Goal: Information Seeking & Learning: Check status

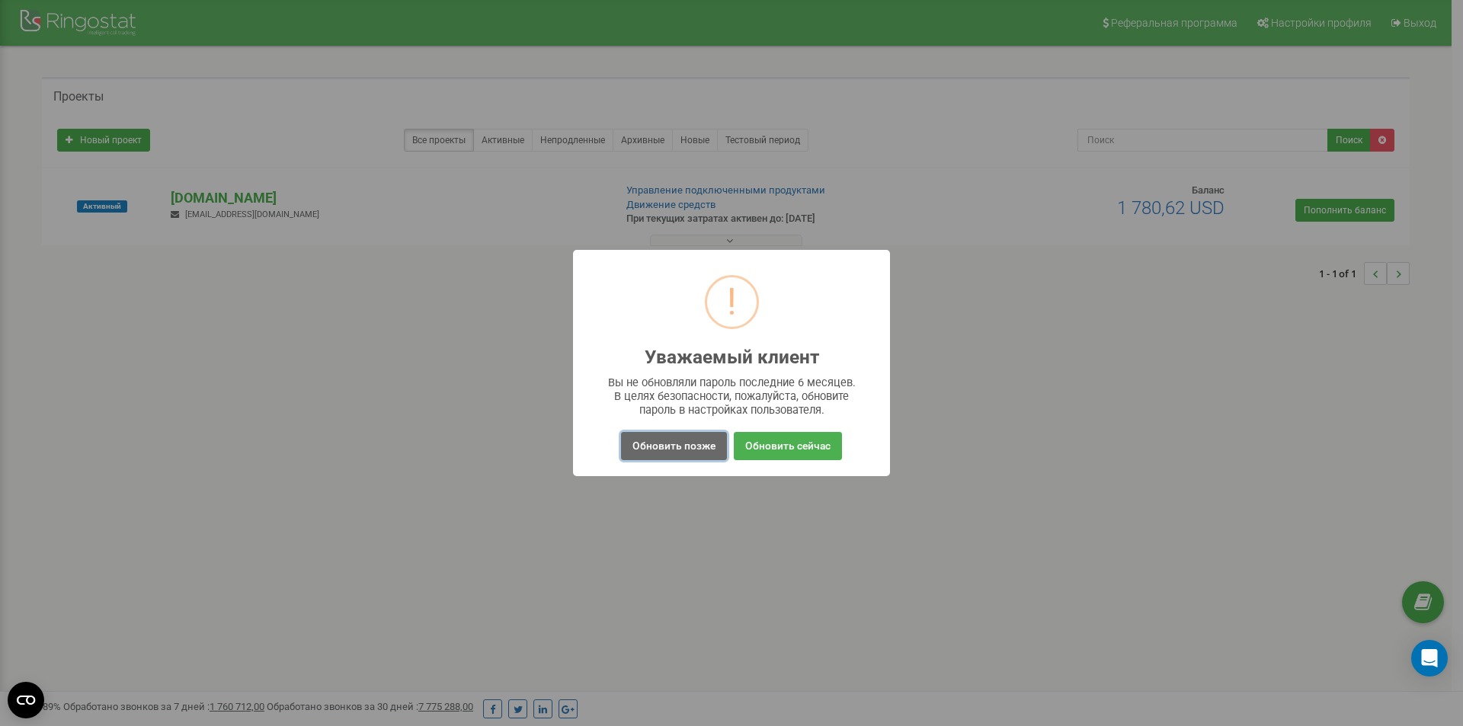
click at [673, 441] on button "Обновить позже" at bounding box center [674, 446] width 106 height 28
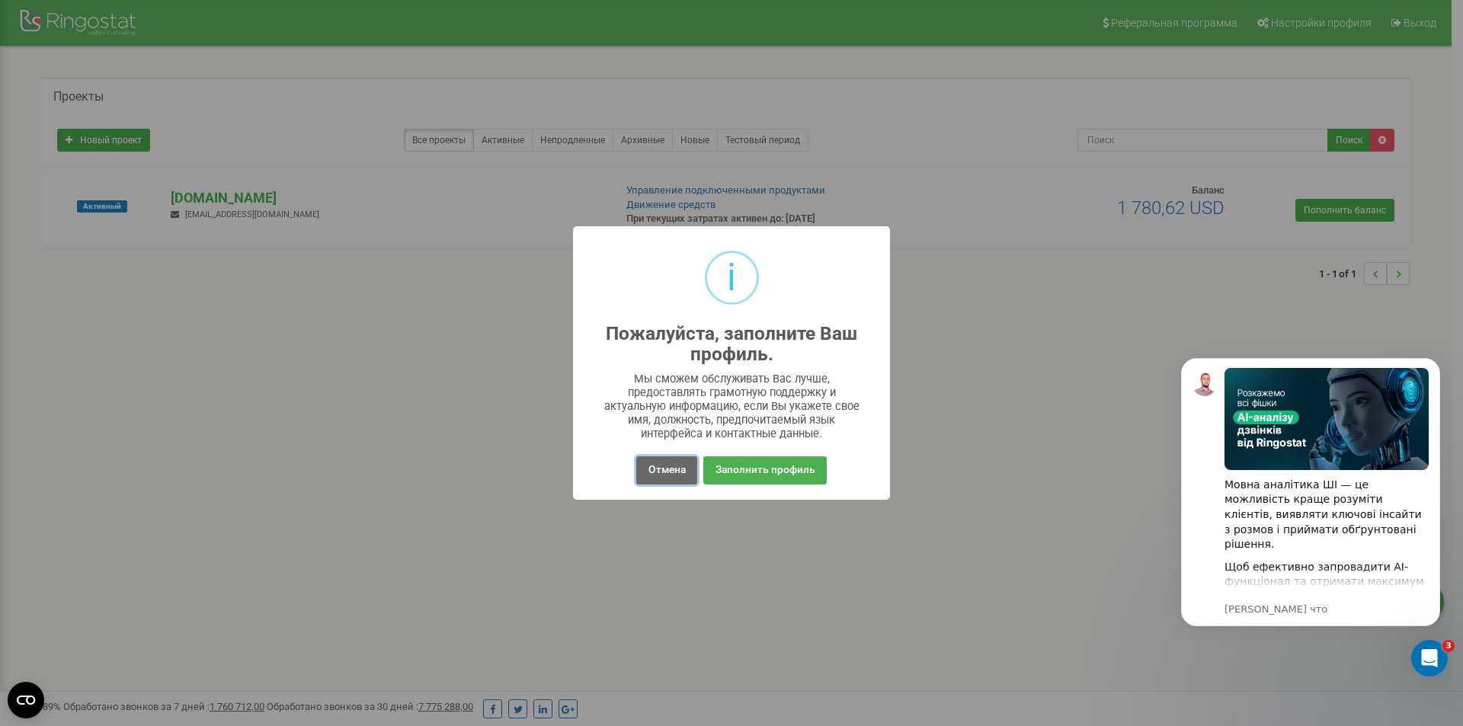
click at [662, 481] on button "Отмена" at bounding box center [666, 470] width 60 height 28
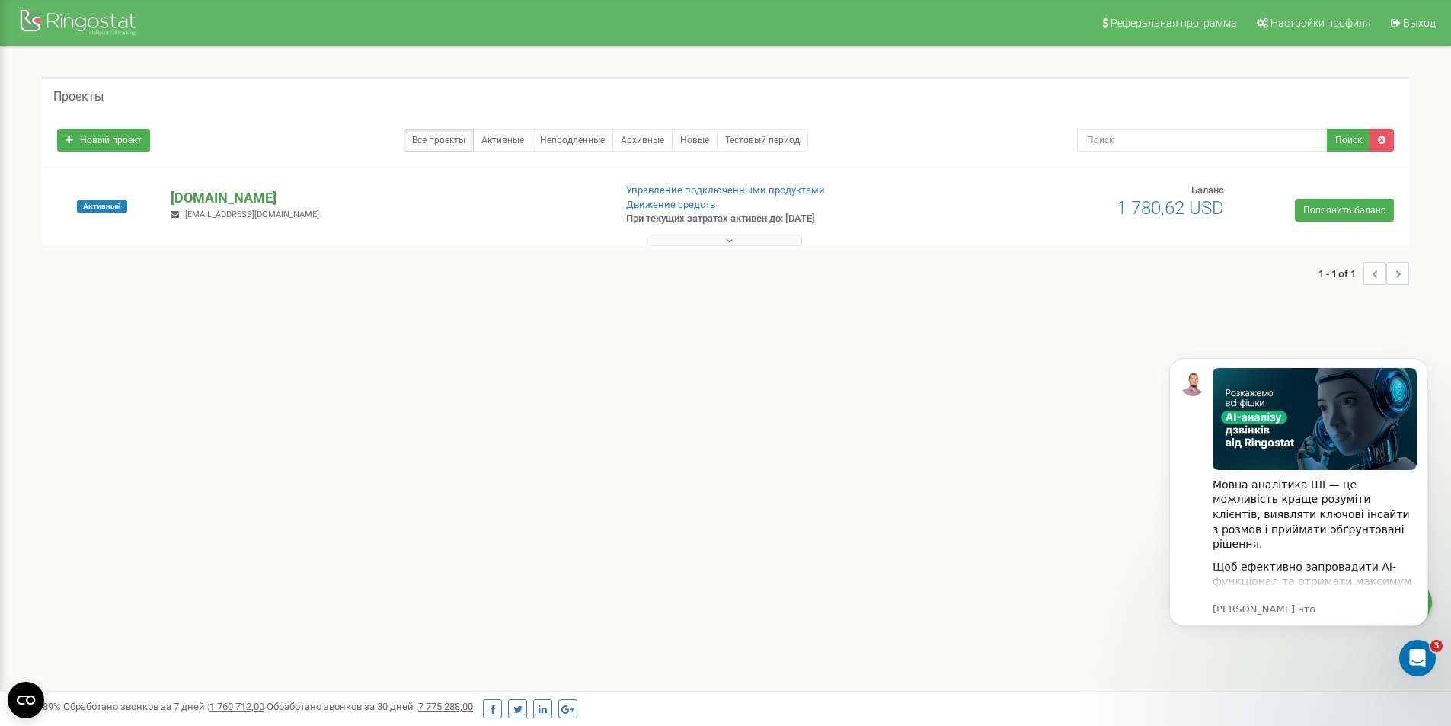
click at [241, 195] on p "[DOMAIN_NAME]" at bounding box center [386, 198] width 430 height 20
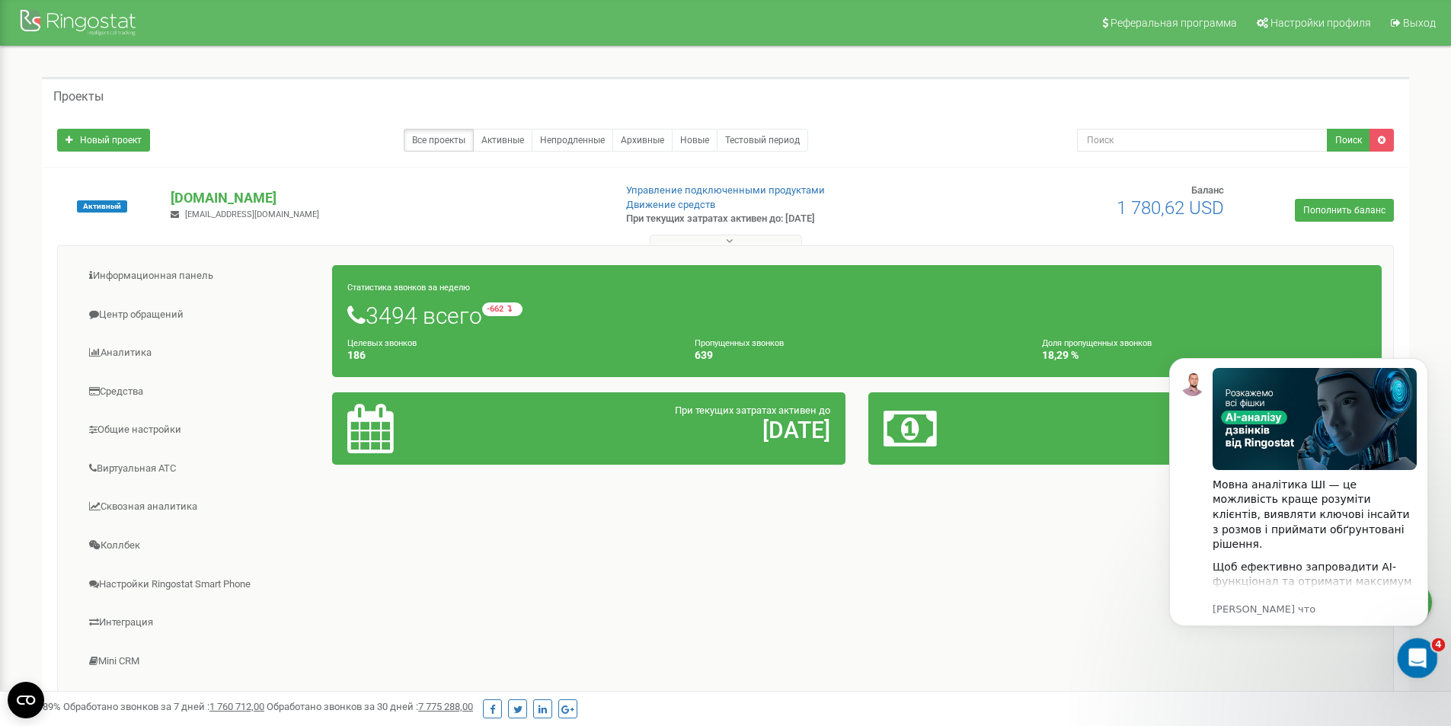
click at [1422, 650] on icon "Открыть службу сообщений Intercom" at bounding box center [1415, 656] width 25 height 25
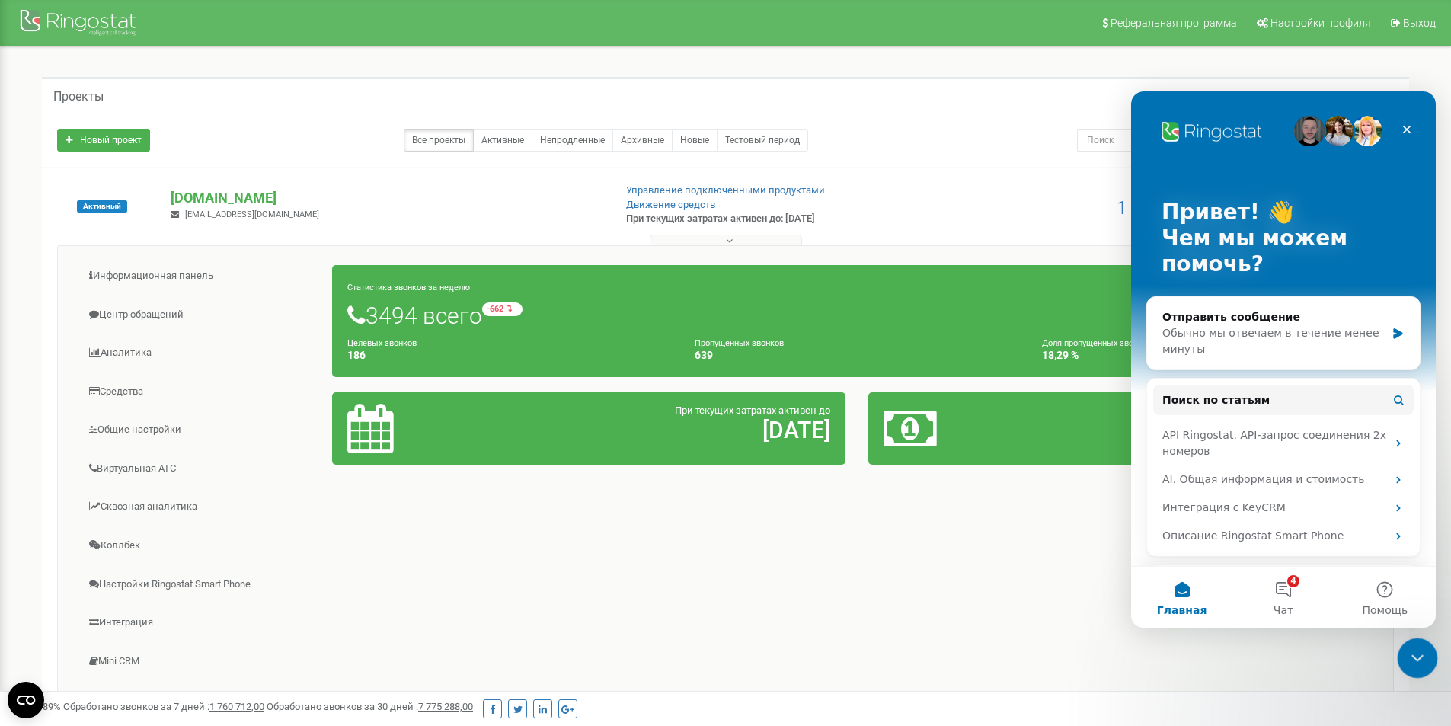
click at [1422, 650] on icon "Закрыть службу сообщений Intercom" at bounding box center [1415, 656] width 18 height 18
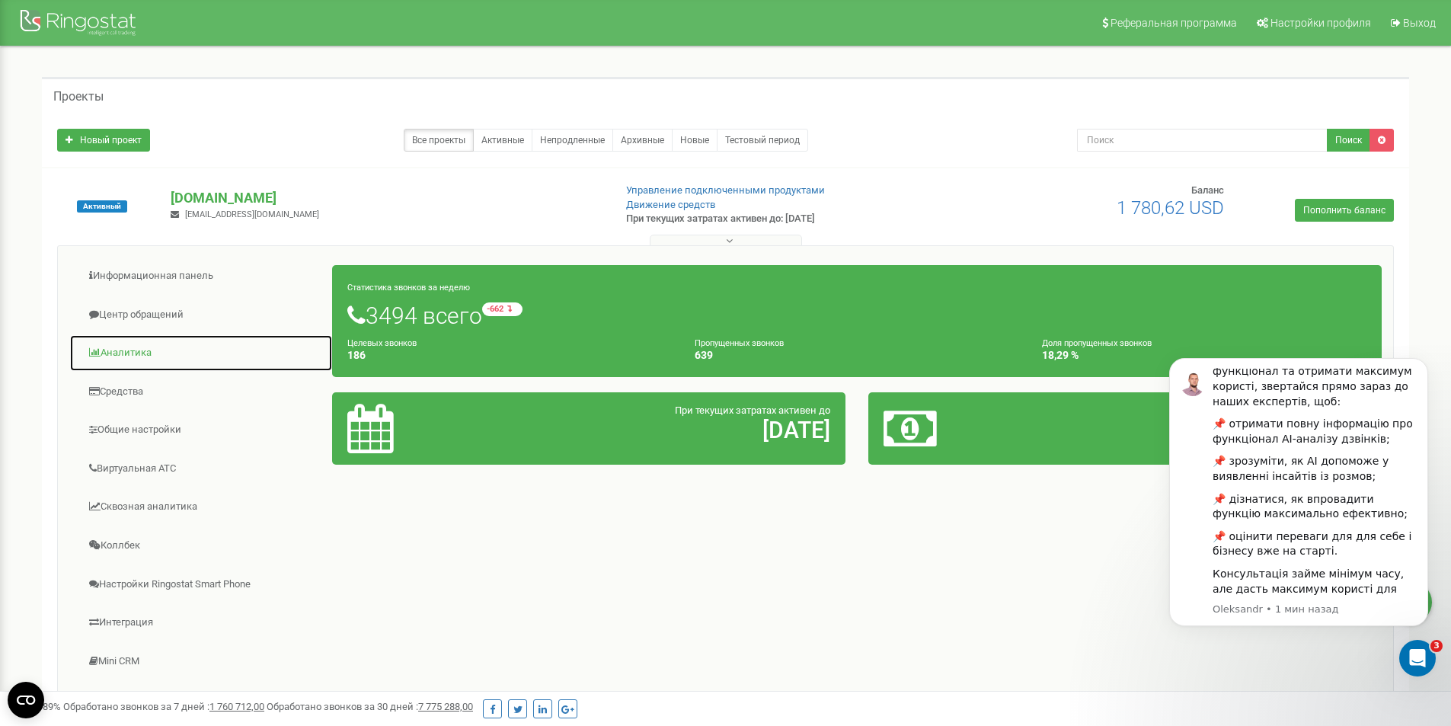
click at [142, 339] on link "Аналитика" at bounding box center [201, 352] width 264 height 37
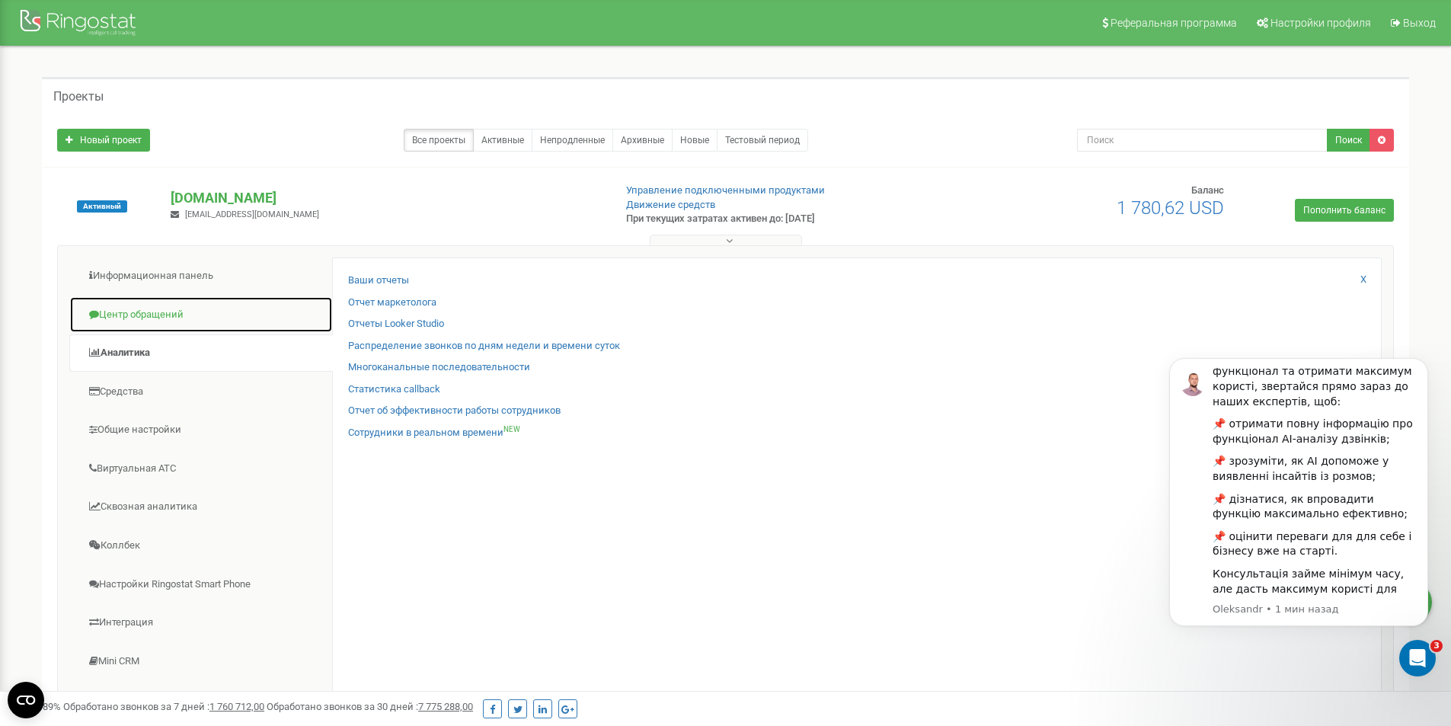
click at [143, 319] on link "Центр обращений" at bounding box center [201, 314] width 264 height 37
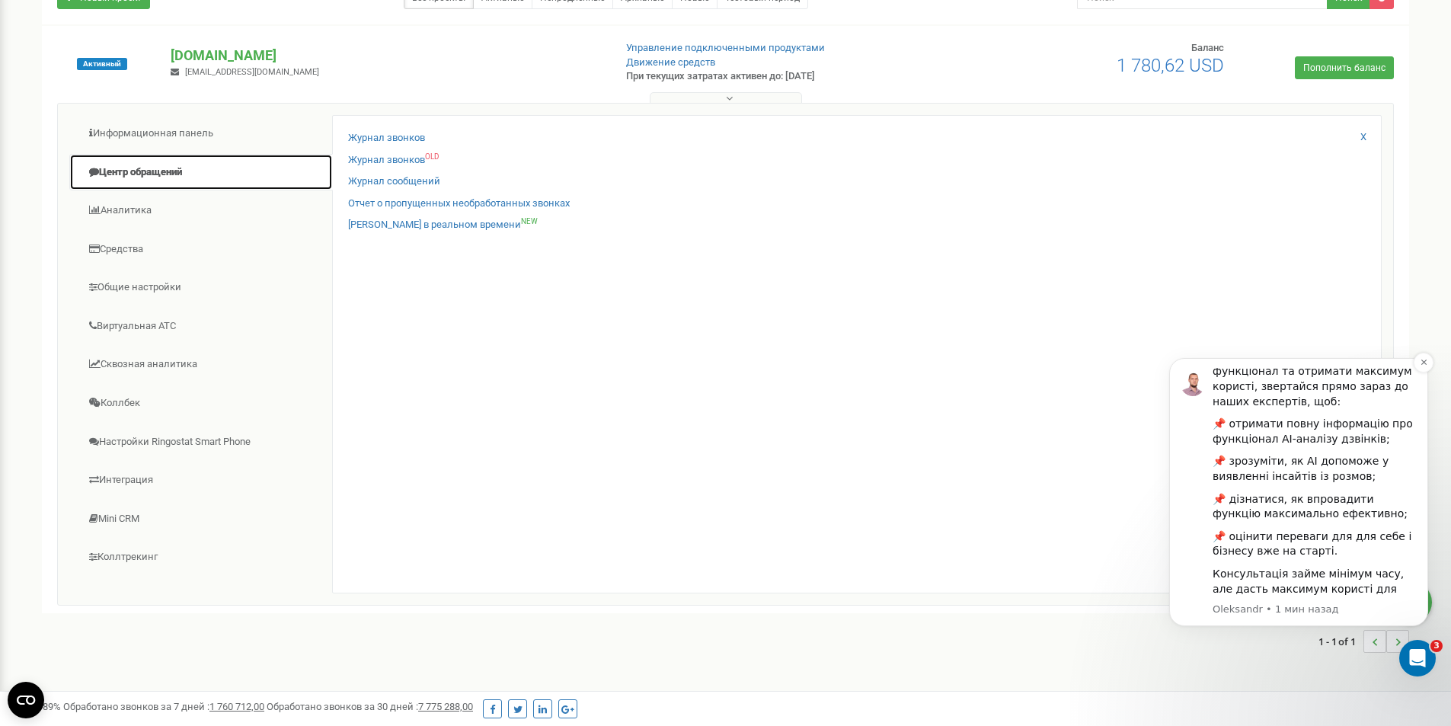
scroll to position [188, 0]
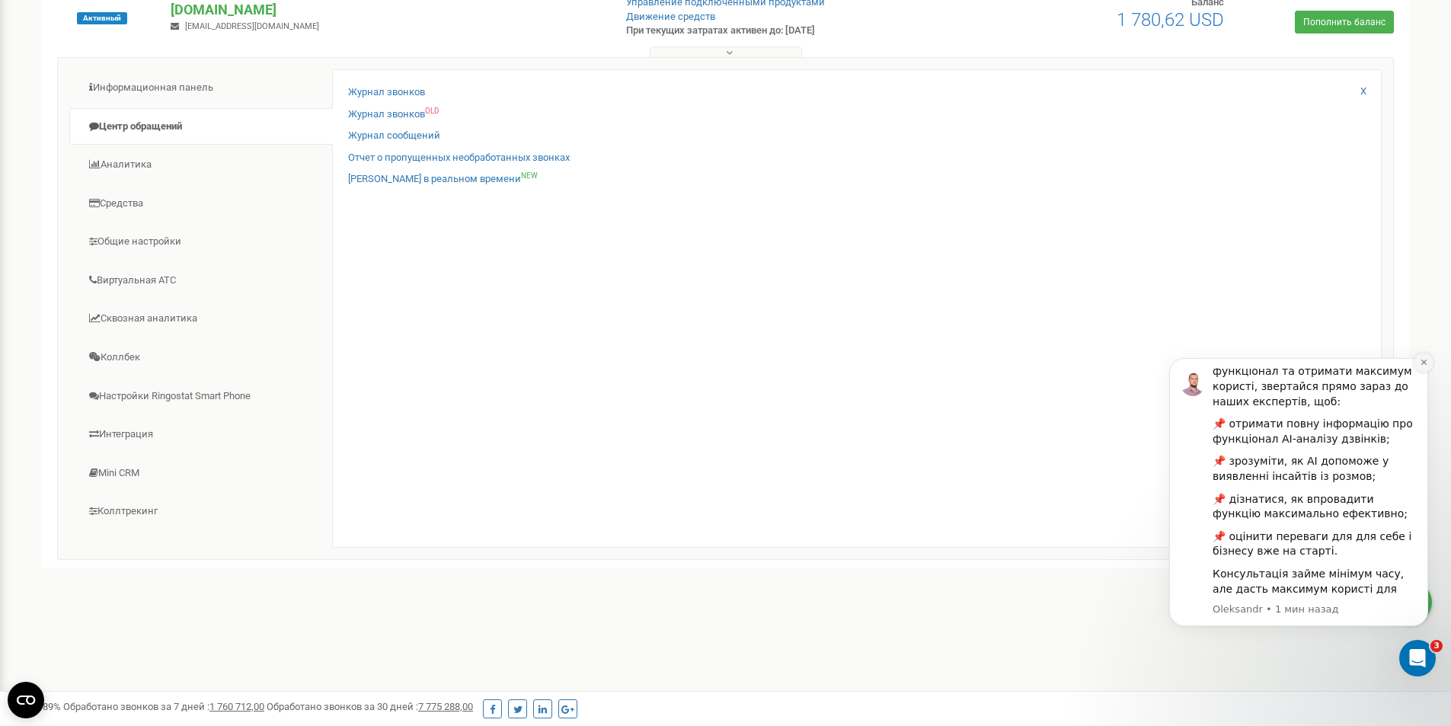
click at [1422, 366] on icon "Dismiss notification" at bounding box center [1424, 362] width 8 height 8
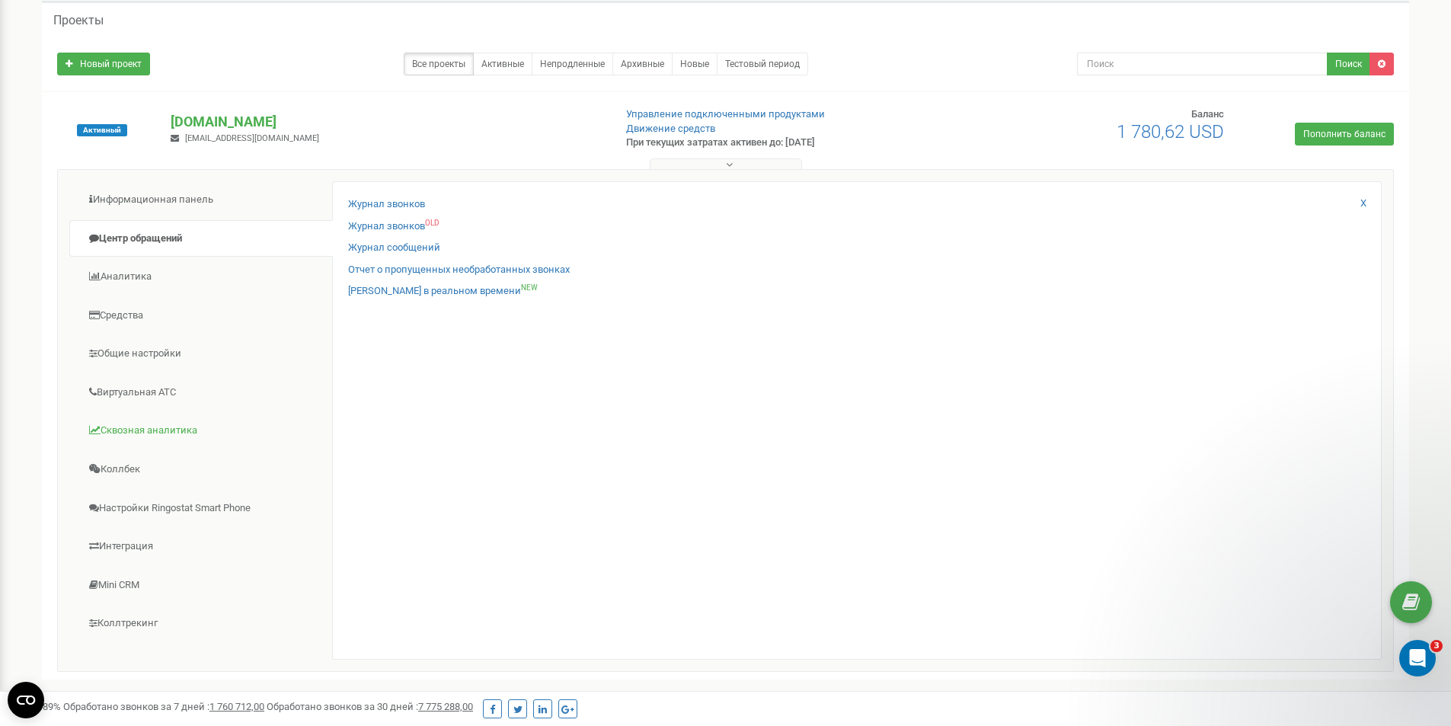
scroll to position [0, 0]
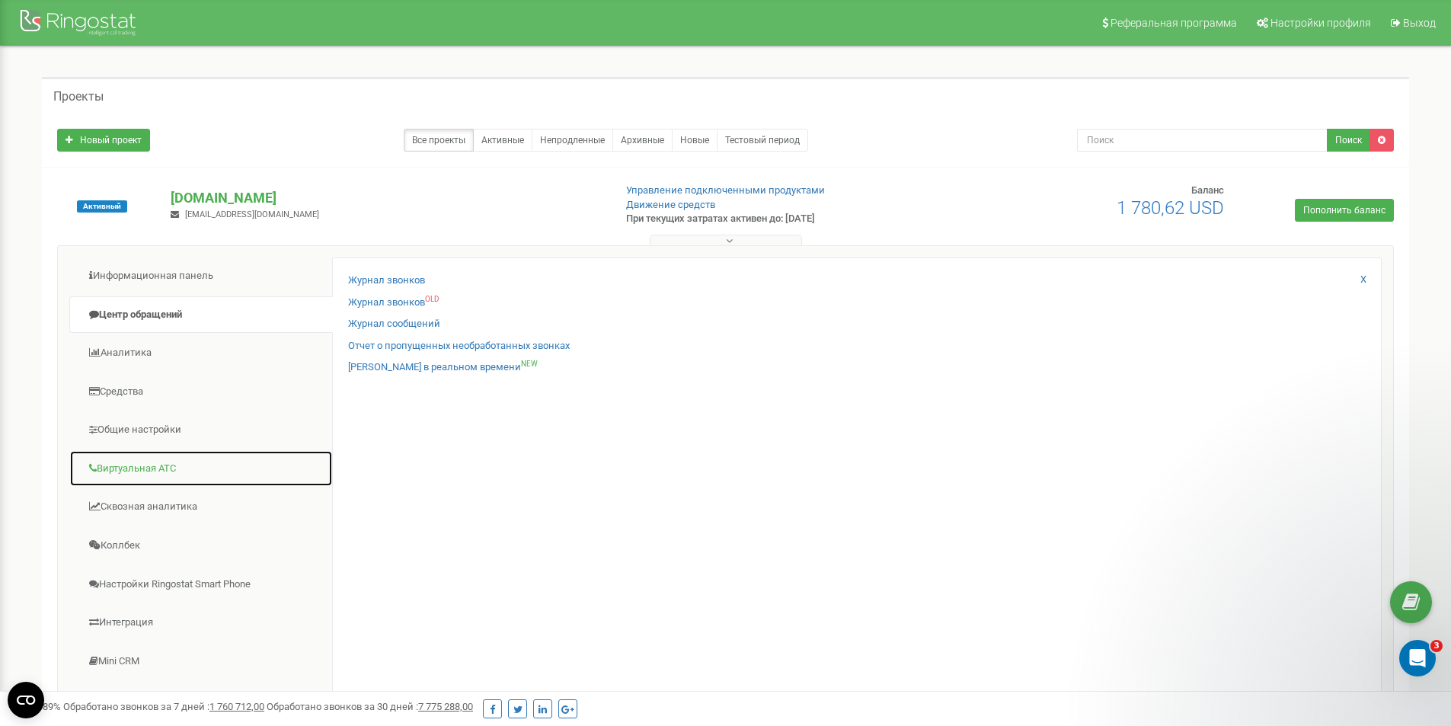
click at [177, 467] on link "Виртуальная АТС" at bounding box center [201, 468] width 264 height 37
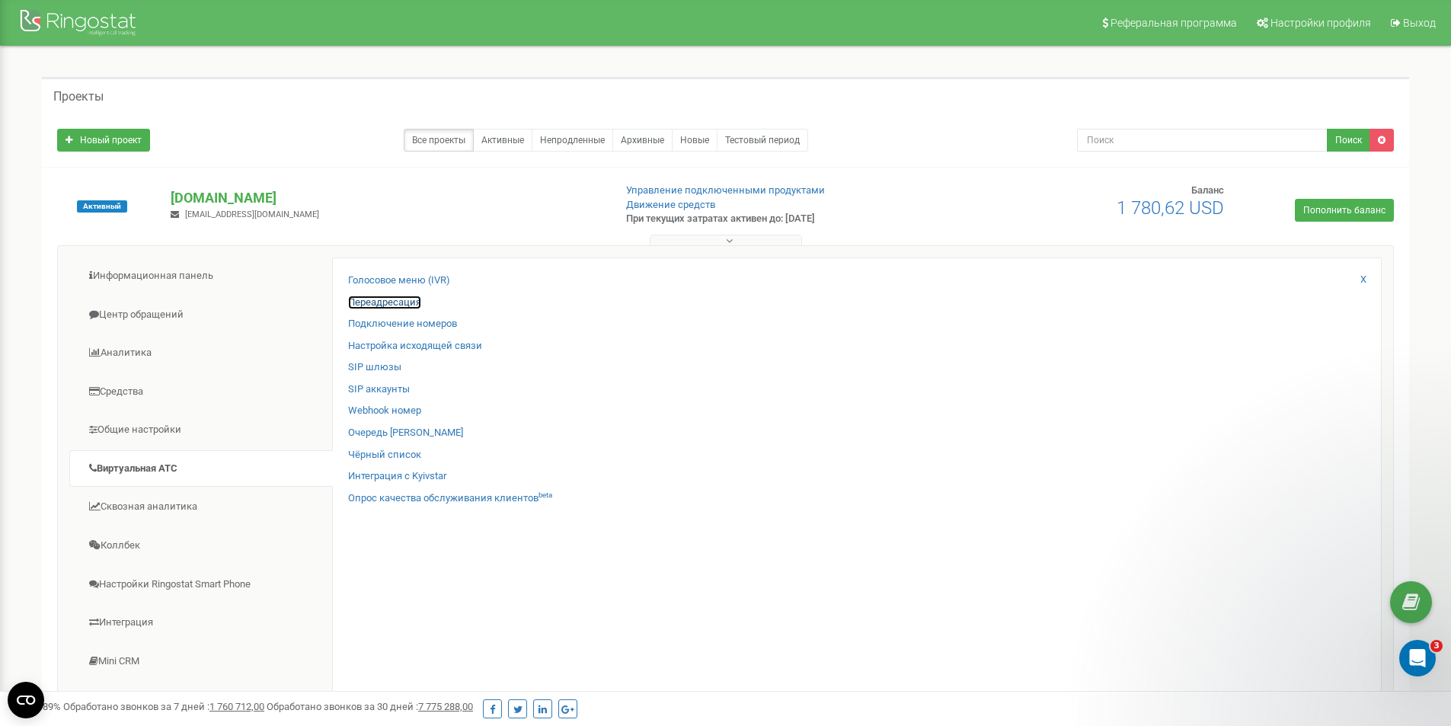
click at [395, 302] on link "Переадресация" at bounding box center [384, 303] width 73 height 14
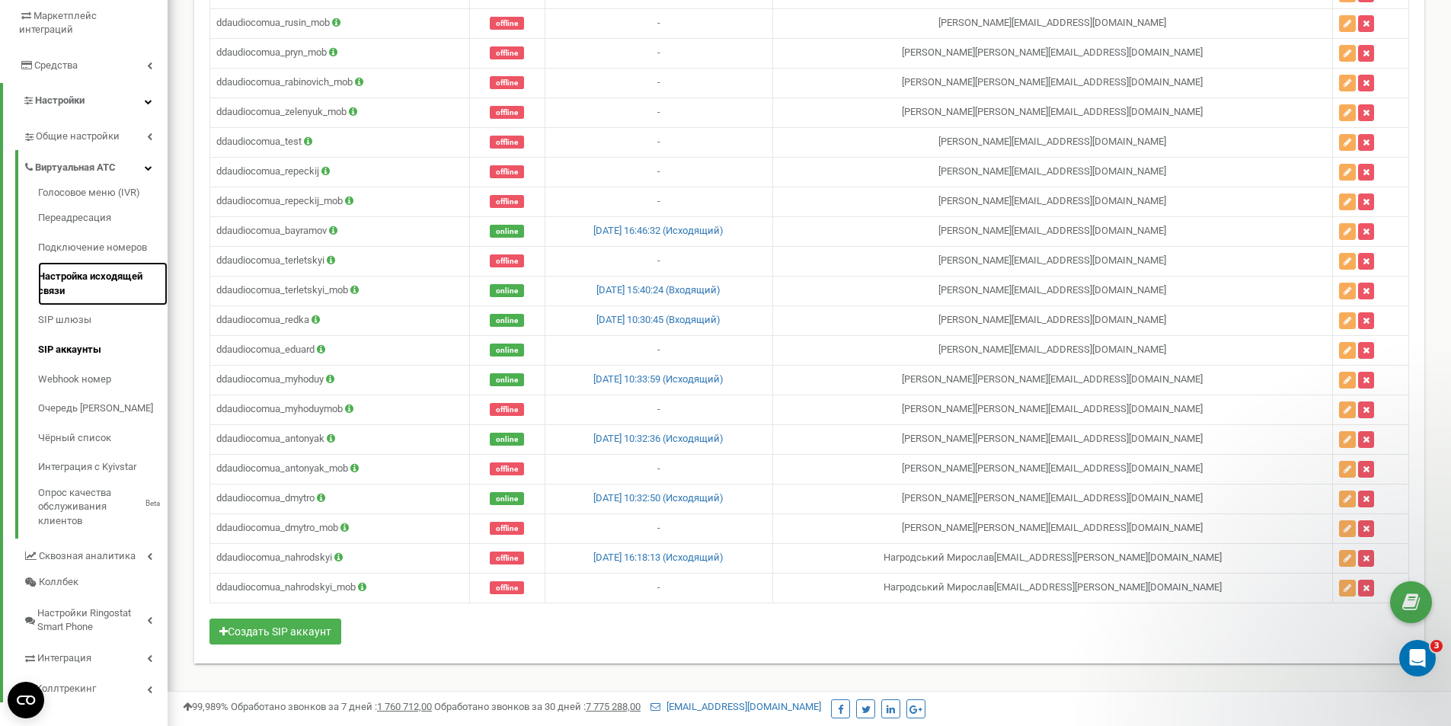
click at [78, 262] on link "Настройка исходящей связи" at bounding box center [102, 283] width 129 height 43
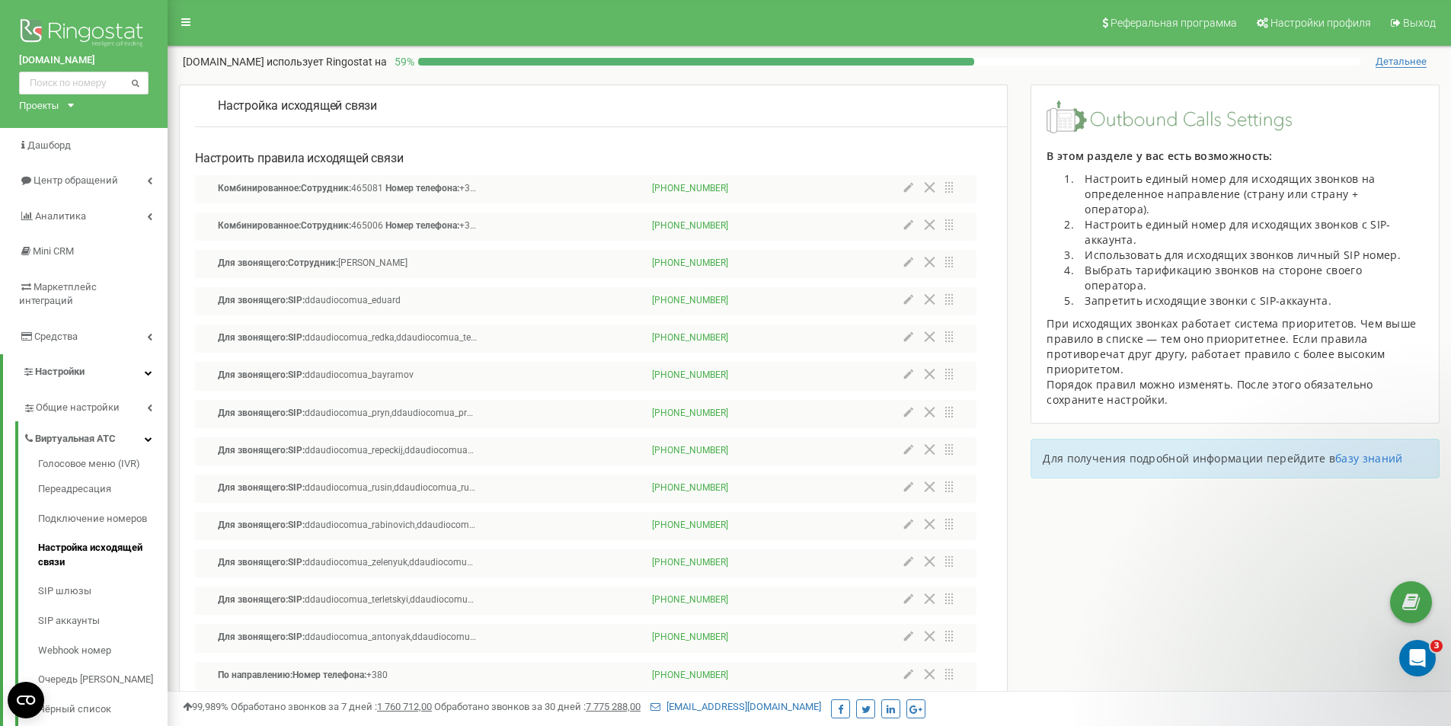
click at [1243, 575] on div "Настройка исходящей связи Настроить правила исходящей связи Комбинированное: Со…" at bounding box center [810, 650] width 1284 height 1131
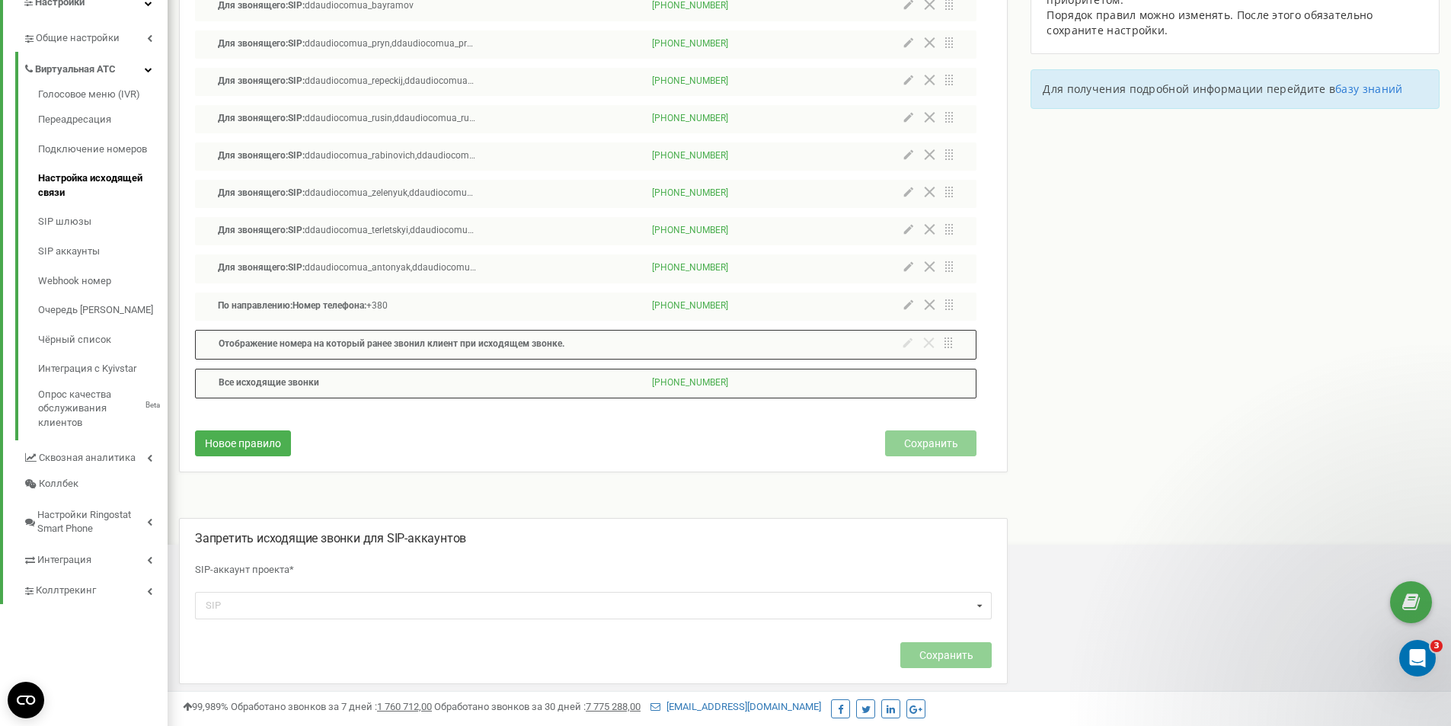
scroll to position [381, 0]
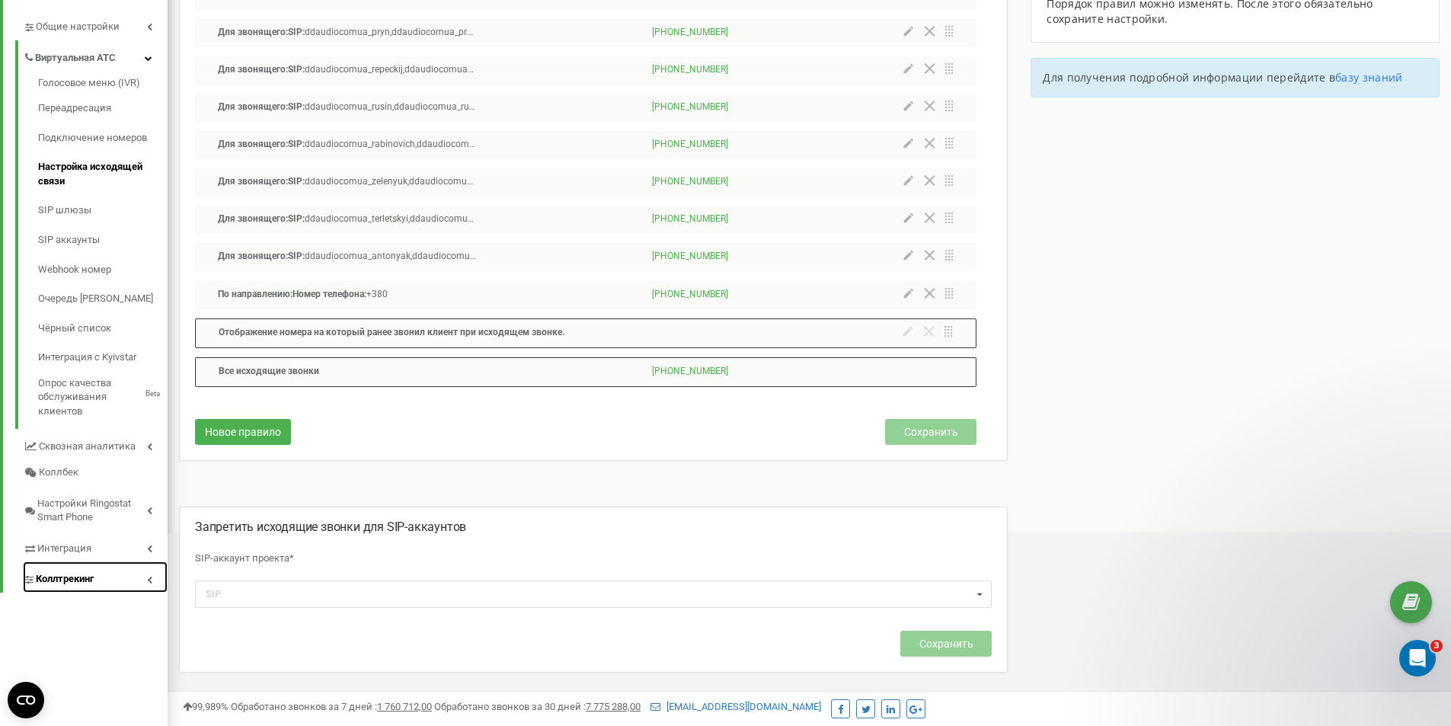
click at [82, 576] on link "Коллтрекинг" at bounding box center [95, 576] width 145 height 31
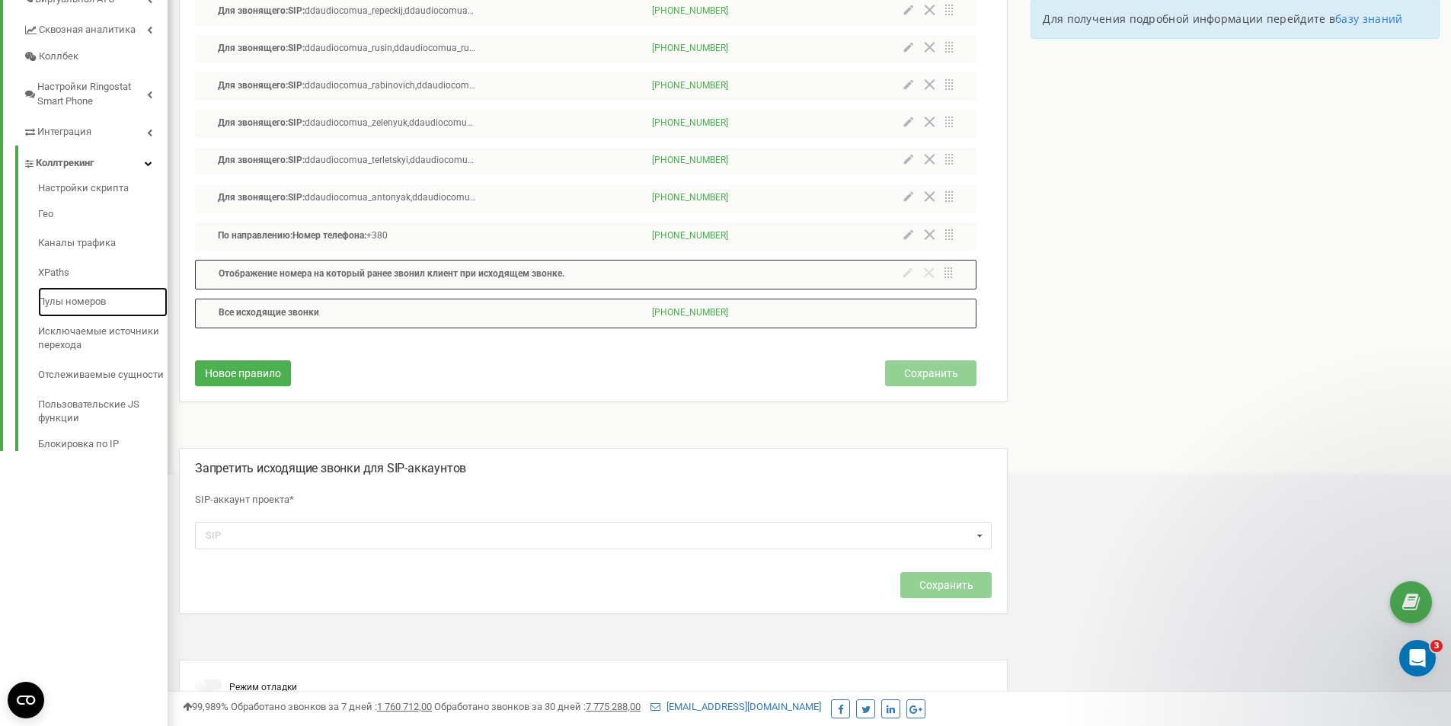
scroll to position [0, 0]
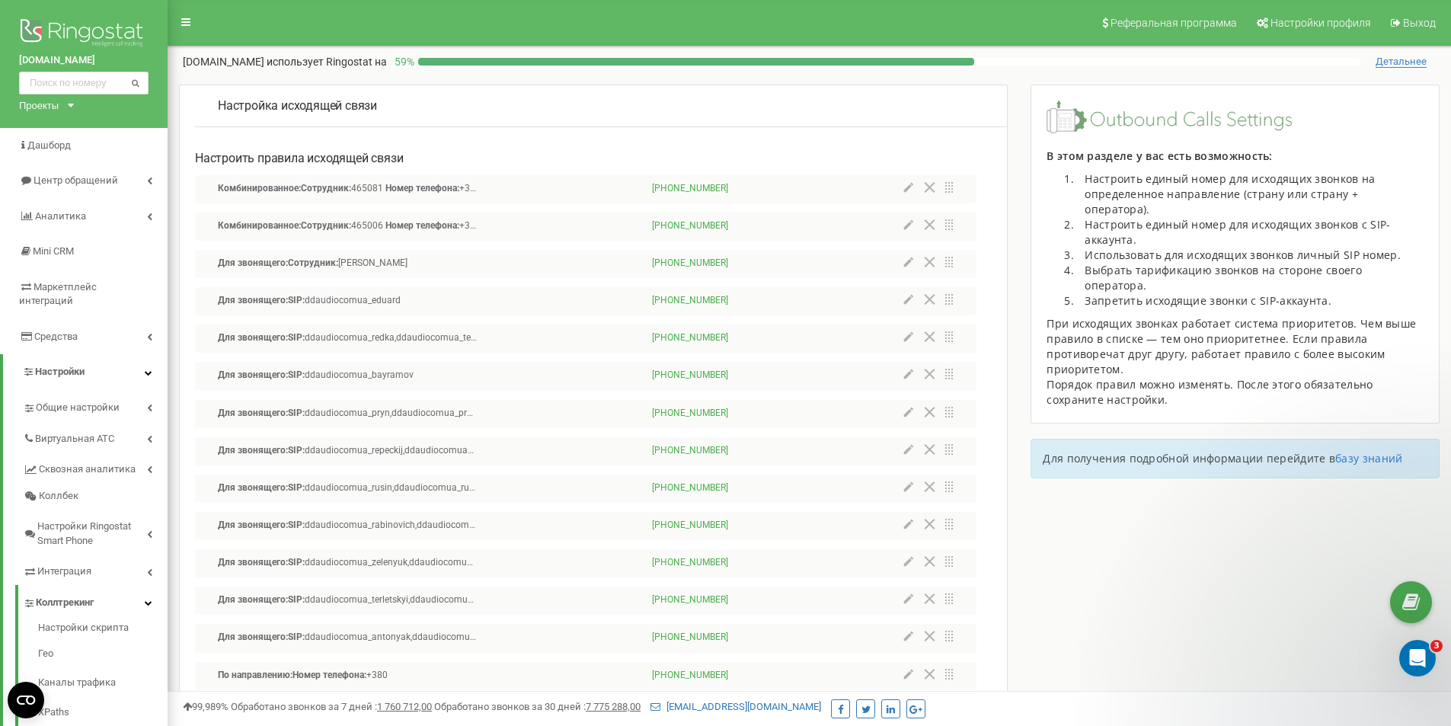
drag, startPoint x: 15, startPoint y: 61, endPoint x: 96, endPoint y: 59, distance: 80.8
click at [96, 59] on div "ddaudio.com.ua Проекты ddaudio.com.ua" at bounding box center [84, 64] width 168 height 128
copy link "[DOMAIN_NAME]"
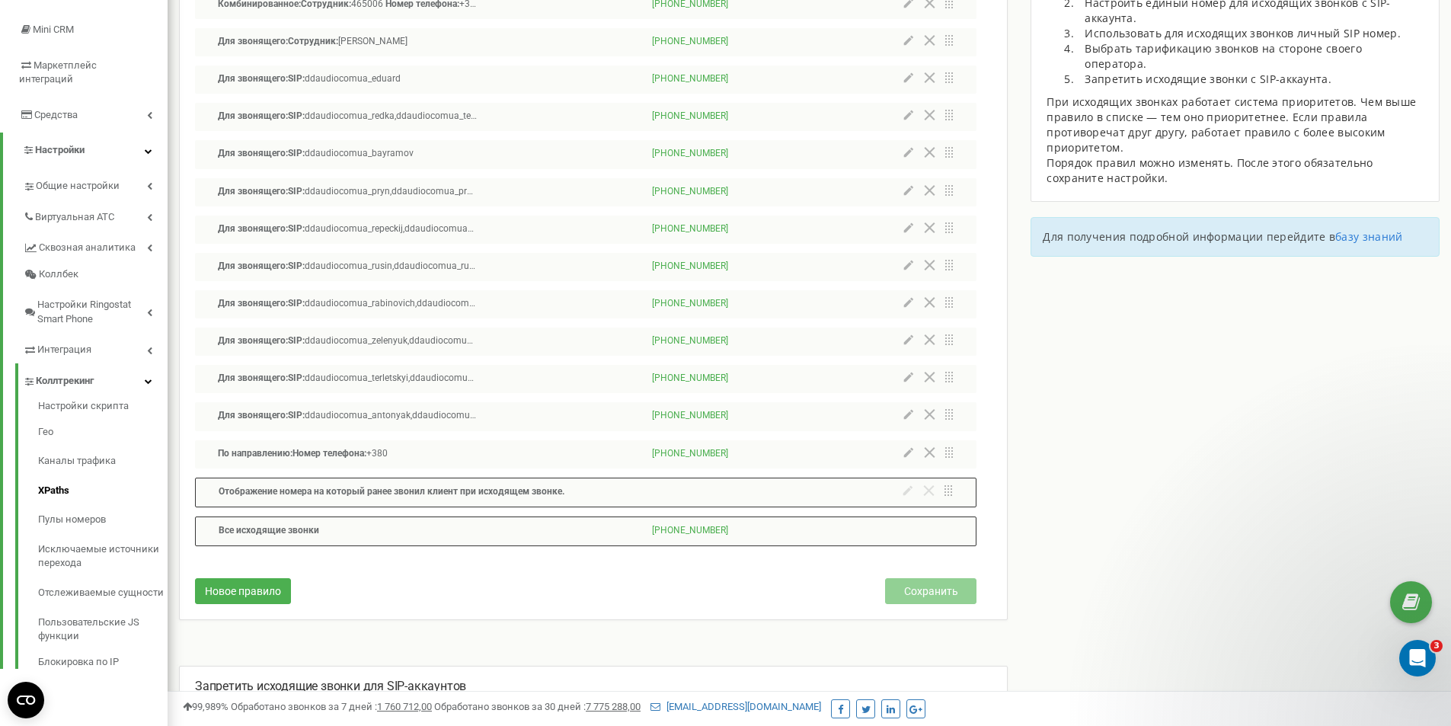
scroll to position [229, 0]
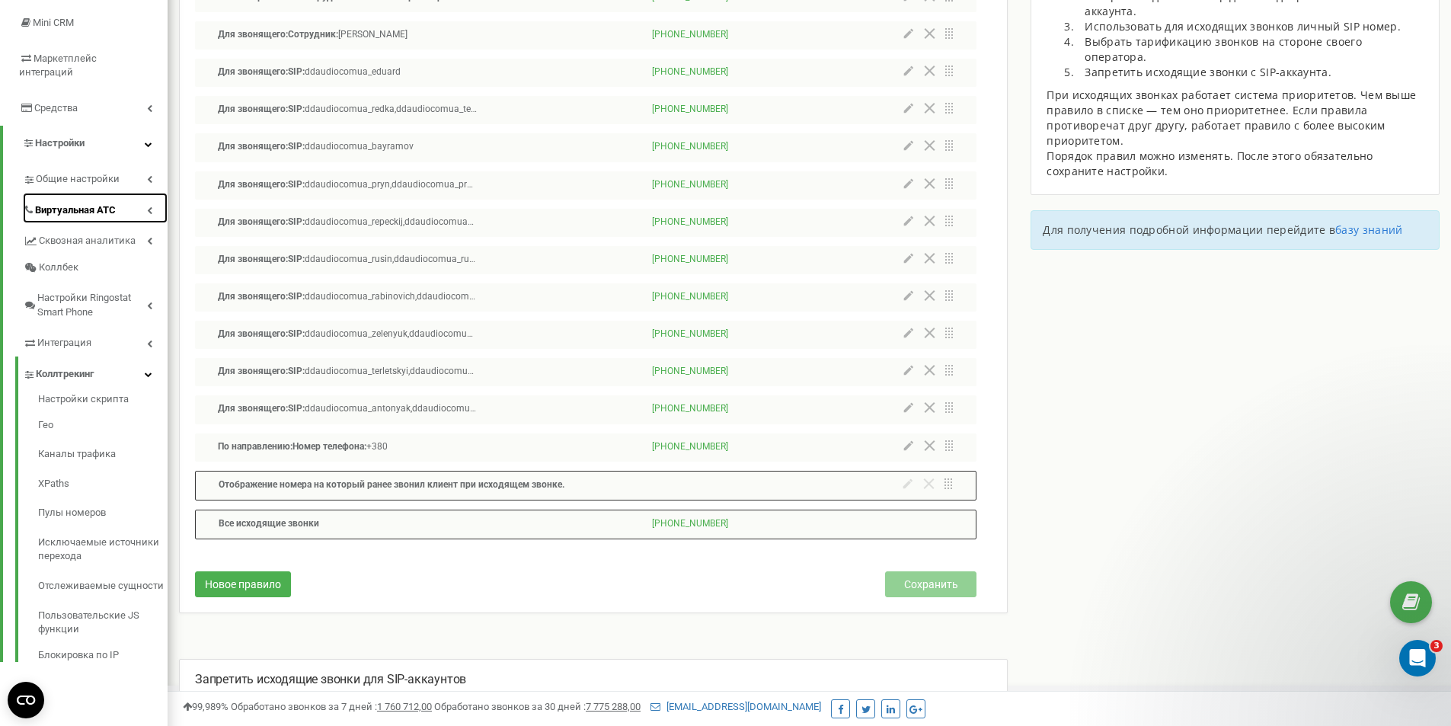
click at [106, 203] on span "Виртуальная АТС" at bounding box center [75, 210] width 81 height 14
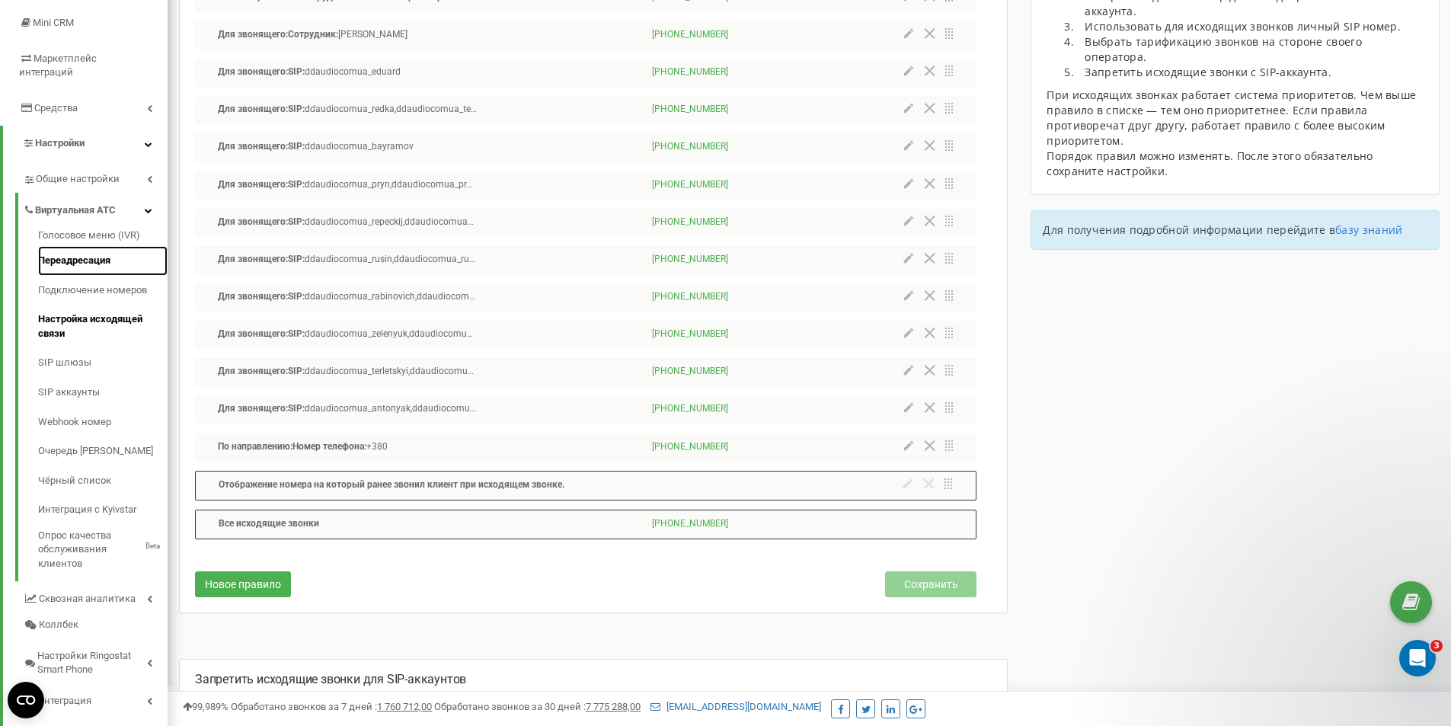
click at [75, 247] on link "Переадресация" at bounding box center [102, 261] width 129 height 30
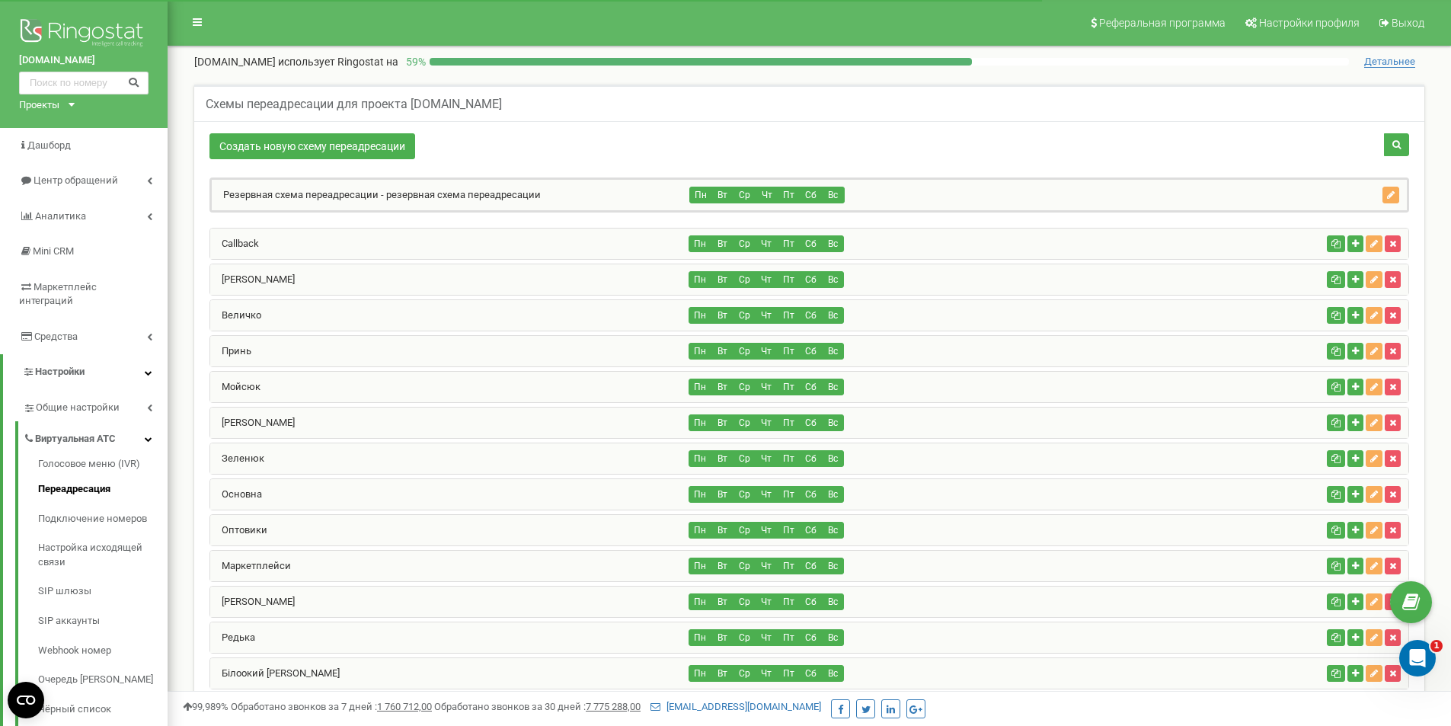
click at [338, 569] on div "Маркетплейси" at bounding box center [449, 566] width 479 height 30
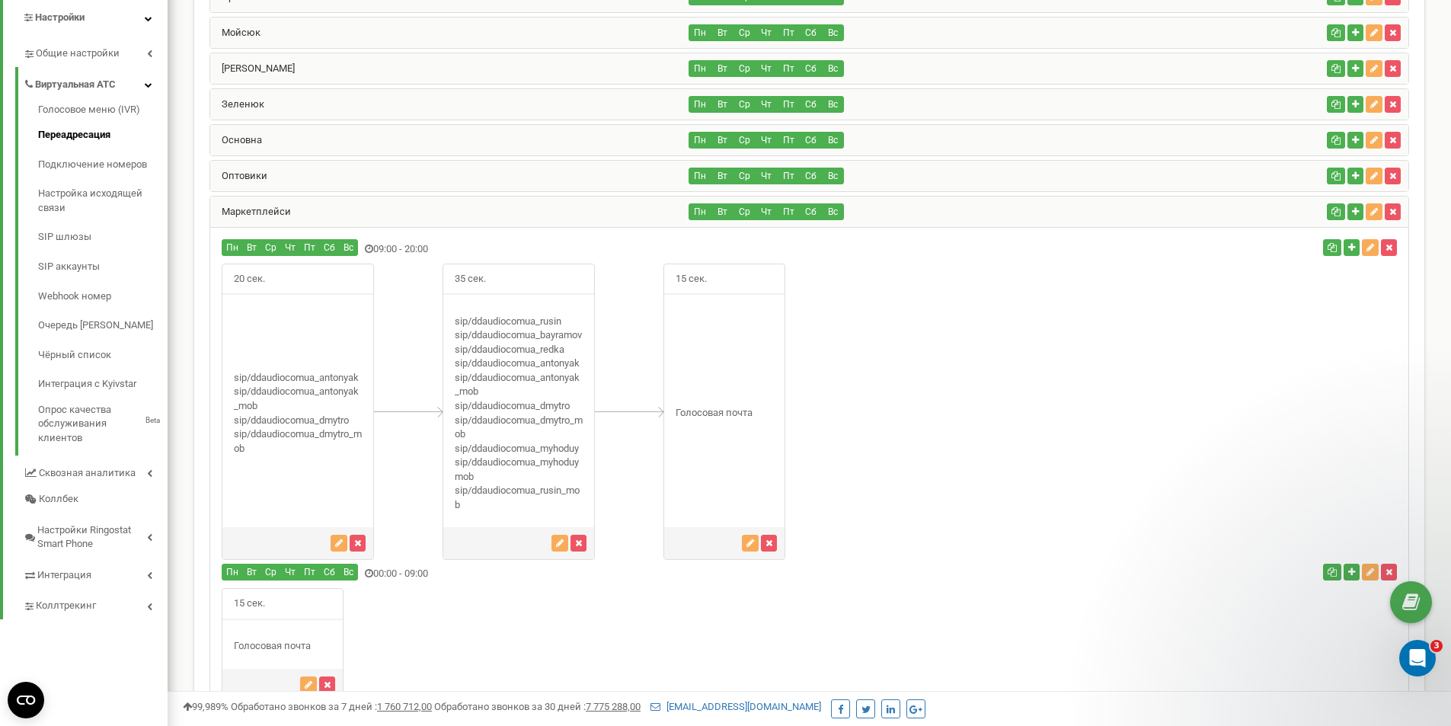
scroll to position [381, 0]
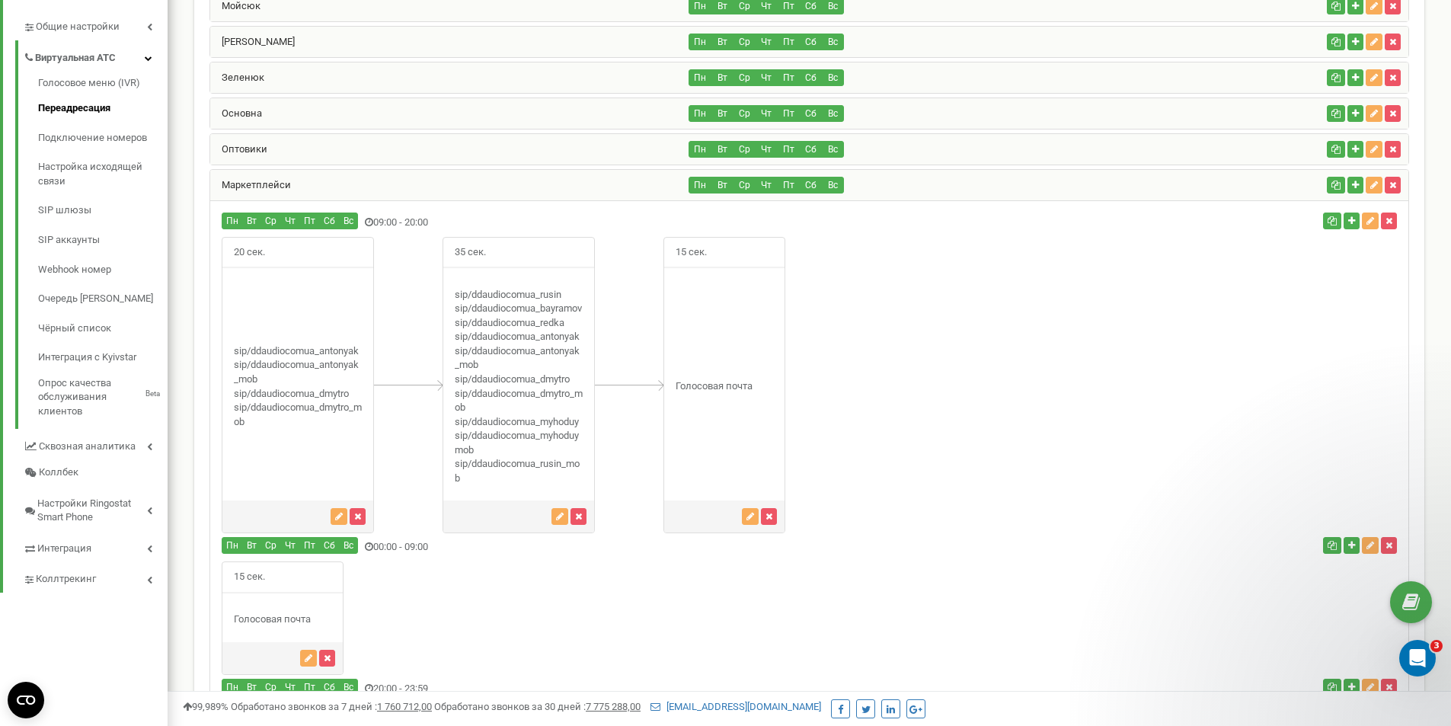
click at [385, 144] on div "Оптовики" at bounding box center [449, 149] width 479 height 30
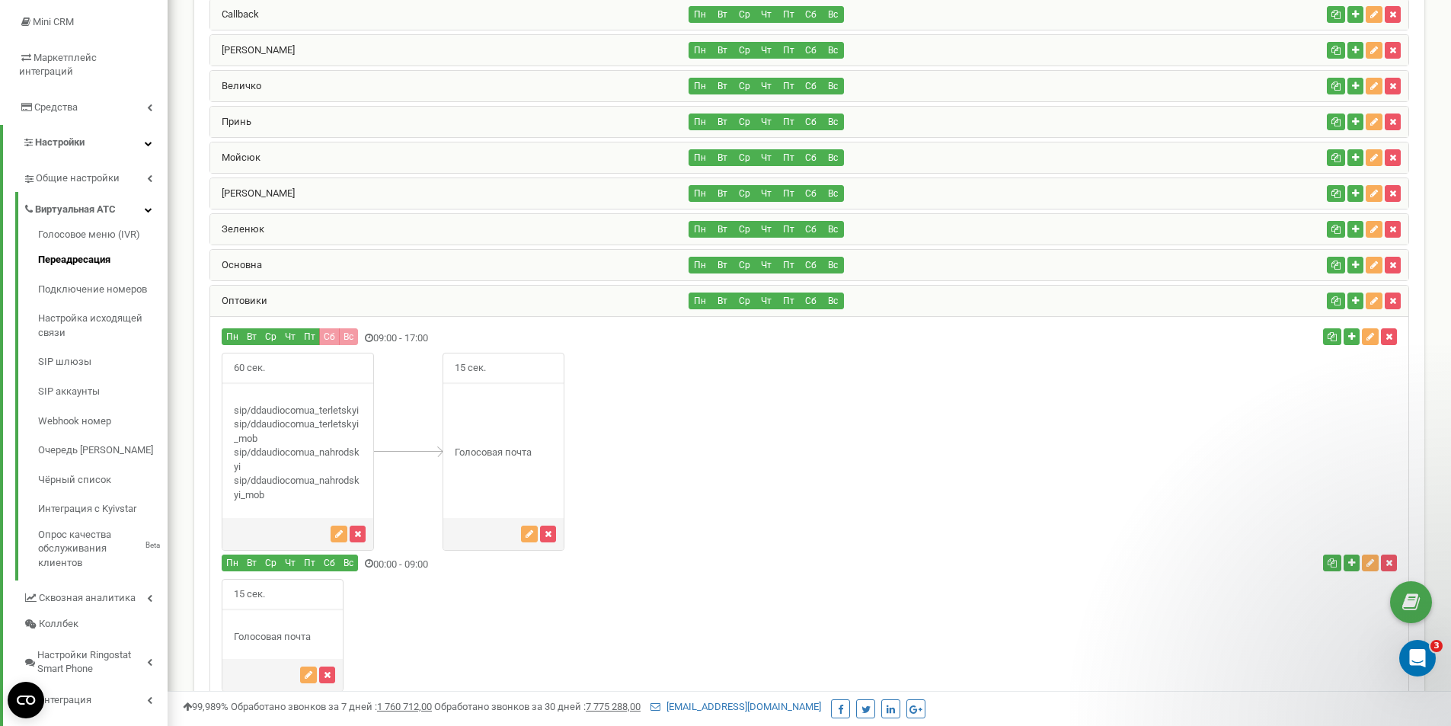
scroll to position [229, 0]
click at [676, 397] on div "60 сек." at bounding box center [809, 452] width 1198 height 198
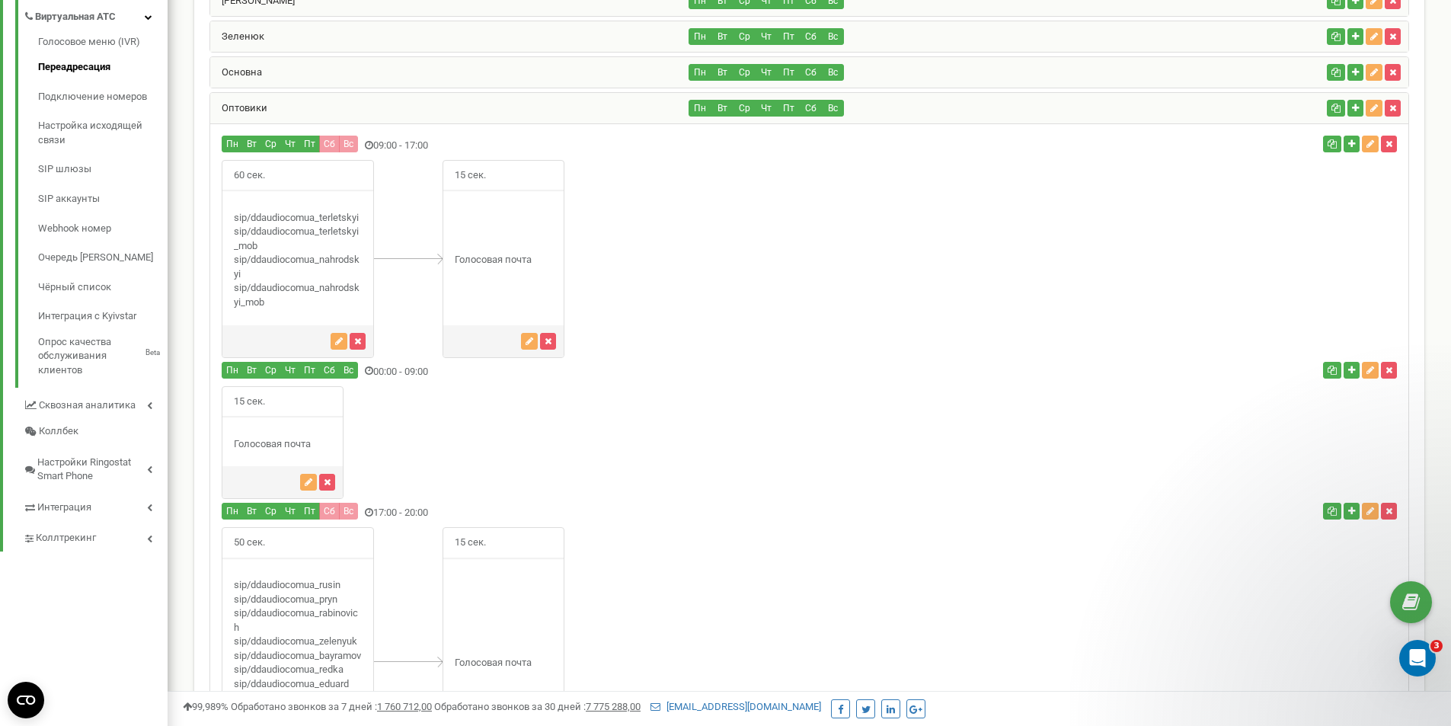
scroll to position [457, 0]
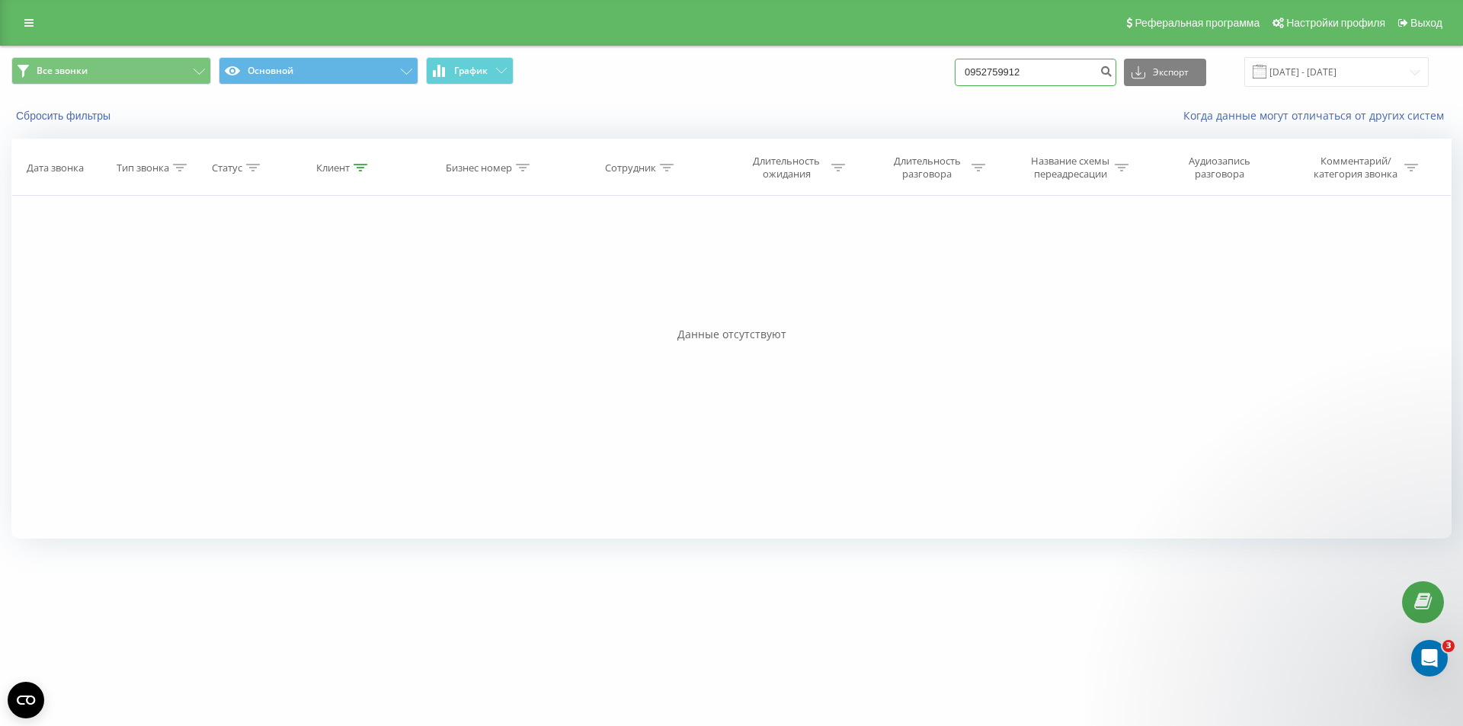
click at [1041, 66] on input "0952759912" at bounding box center [1034, 72] width 161 height 27
paste input "70047755"
type input "0970047755"
